Goal: Task Accomplishment & Management: Contribute content

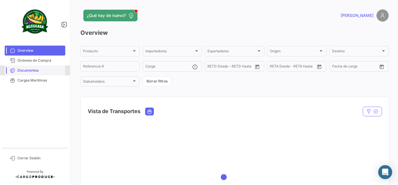
click at [52, 68] on span "Documentos" at bounding box center [39, 70] width 45 height 5
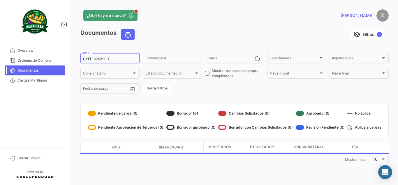
click at [119, 59] on input "GYEF16763900" at bounding box center [110, 59] width 54 height 4
paste input "BKECGYE0003241"
type input "BKECGYE0003241"
click at [180, 31] on div "visibility_off Filtros ✓" at bounding box center [264, 35] width 250 height 12
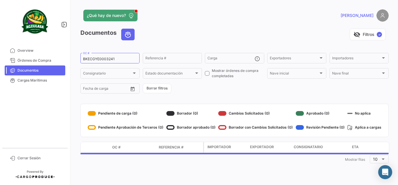
click at [217, 16] on div "¿Qué hay de nuevo?" at bounding box center [165, 16] width 170 height 12
click at [174, 23] on app-header "¿Qué hay de nuevo? [PERSON_NAME]" at bounding box center [234, 18] width 309 height 19
click at [208, 26] on app-header "¿Qué hay de nuevo? [PERSON_NAME]" at bounding box center [234, 18] width 309 height 19
click at [248, 33] on div "visibility_off Filtros ✓" at bounding box center [264, 35] width 250 height 12
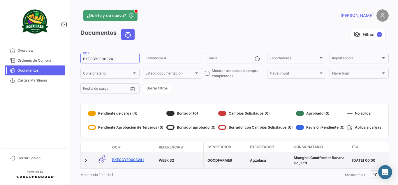
click at [130, 159] on link "BKECGYE0003241" at bounding box center [133, 159] width 42 height 5
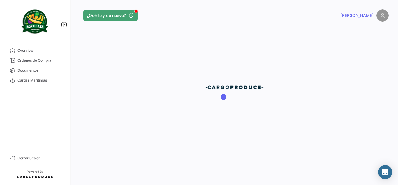
click at [198, 23] on div at bounding box center [234, 92] width 327 height 185
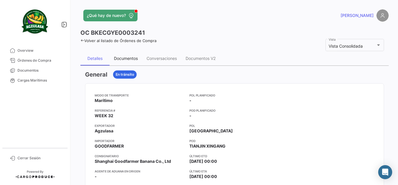
click at [127, 57] on div "Documentos" at bounding box center [126, 58] width 24 height 5
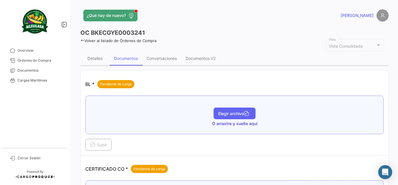
click at [225, 110] on button "Elegir archivo" at bounding box center [235, 113] width 42 height 12
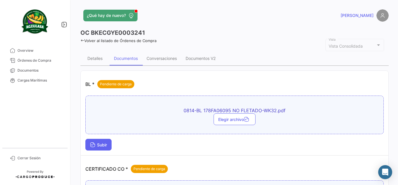
click at [107, 144] on span "Subir" at bounding box center [98, 144] width 17 height 5
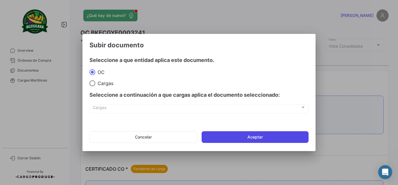
click at [256, 135] on button "Aceptar" at bounding box center [255, 137] width 107 height 12
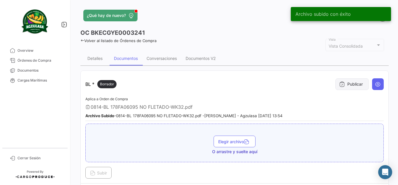
click at [343, 84] on button "Publicar" at bounding box center [353, 84] width 34 height 12
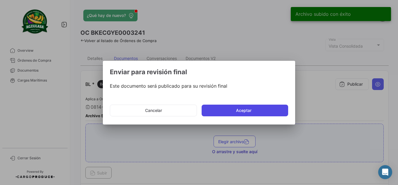
click at [245, 107] on button "Aceptar" at bounding box center [245, 110] width 87 height 12
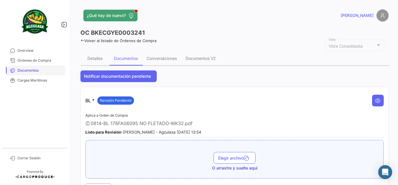
click at [52, 72] on span "Documentos" at bounding box center [39, 70] width 45 height 5
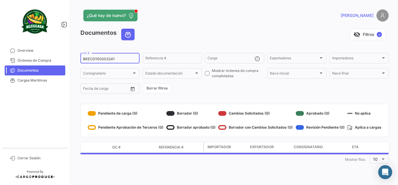
click at [107, 58] on input "BKECGYE0003241" at bounding box center [110, 59] width 54 height 4
click at [107, 57] on input "BKECGYE0003241" at bounding box center [110, 59] width 54 height 4
paste input "741500025706"
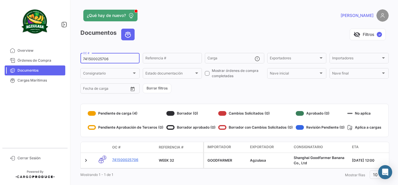
type input "741500025706"
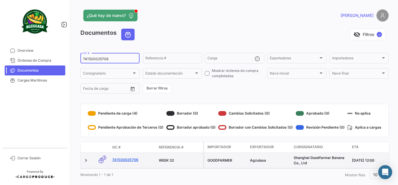
click at [125, 160] on link "741500025706" at bounding box center [133, 159] width 42 height 5
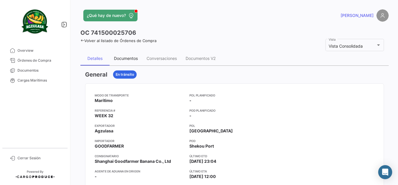
click at [132, 55] on div "Documentos" at bounding box center [126, 58] width 33 height 14
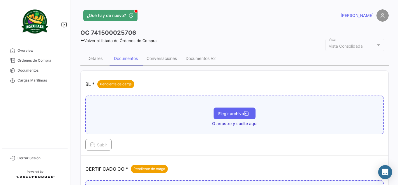
click at [237, 114] on span "Elegir archivo" at bounding box center [234, 113] width 33 height 5
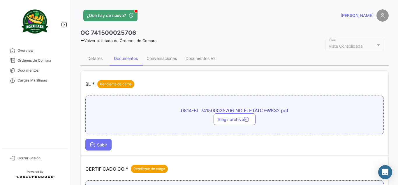
click at [110, 144] on button "Subir" at bounding box center [98, 145] width 26 height 12
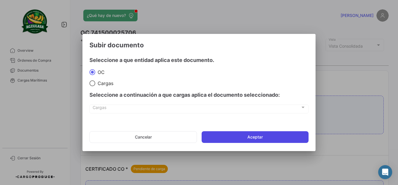
click at [243, 137] on button "Aceptar" at bounding box center [255, 137] width 107 height 12
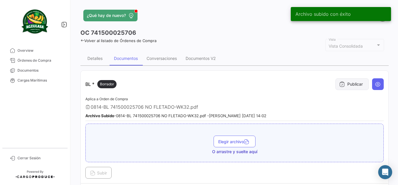
click at [336, 85] on button "Publicar" at bounding box center [353, 84] width 34 height 12
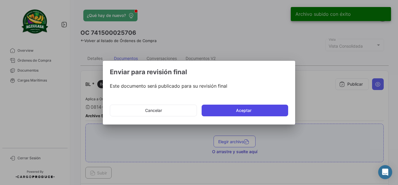
click at [253, 107] on button "Aceptar" at bounding box center [245, 110] width 87 height 12
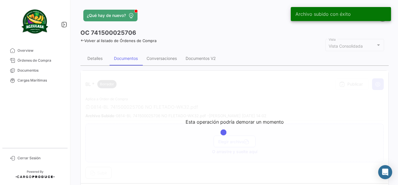
click at [193, 24] on app-header "¿Qué hay de nuevo? [PERSON_NAME]" at bounding box center [234, 18] width 309 height 19
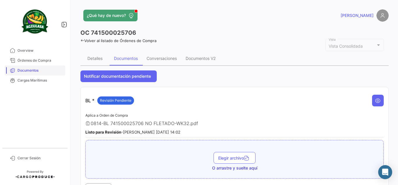
click at [43, 72] on span "Documentos" at bounding box center [39, 70] width 45 height 5
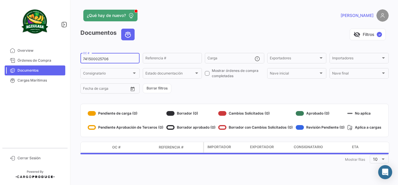
click at [119, 59] on input "741500025706" at bounding box center [110, 59] width 54 height 4
paste input "14"
type input "741500025714"
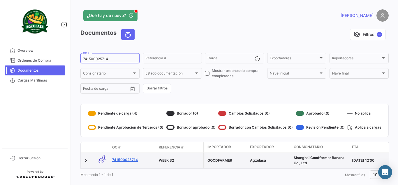
click at [134, 159] on link "741500025714" at bounding box center [133, 159] width 42 height 5
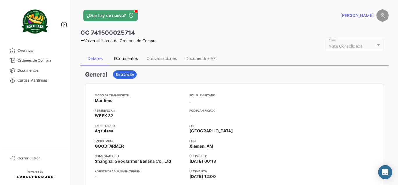
click at [132, 57] on div "Documentos" at bounding box center [126, 58] width 24 height 5
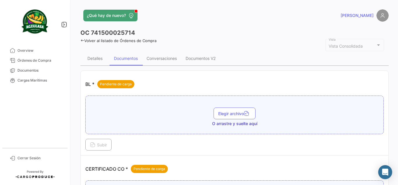
click at [229, 33] on div "OC 741500025714" at bounding box center [234, 33] width 309 height 8
click at [245, 32] on div "OC 741500025714" at bounding box center [234, 33] width 309 height 8
click at [243, 115] on span "Elegir archivo" at bounding box center [234, 113] width 33 height 5
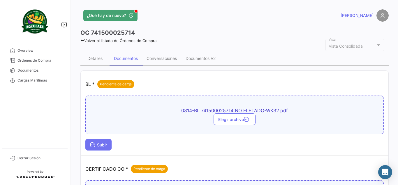
click at [95, 145] on span "Subir" at bounding box center [98, 144] width 17 height 5
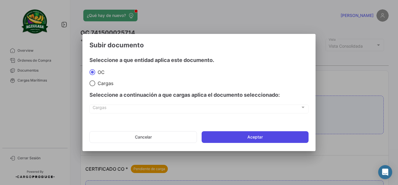
click at [240, 141] on button "Aceptar" at bounding box center [255, 137] width 107 height 12
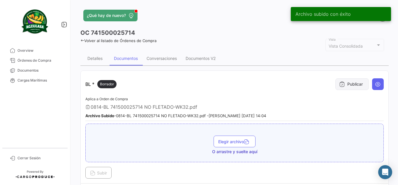
click at [350, 81] on button "Publicar" at bounding box center [353, 84] width 34 height 12
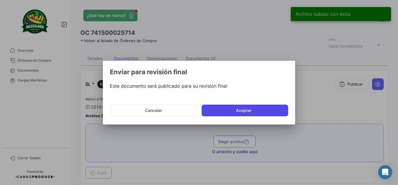
click at [237, 113] on button "Aceptar" at bounding box center [245, 110] width 87 height 12
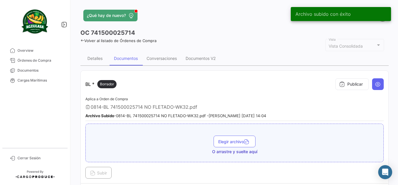
click at [218, 39] on div "Volver al listado de Órdenes de Compra" at bounding box center [234, 40] width 309 height 6
